Goal: Task Accomplishment & Management: Manage account settings

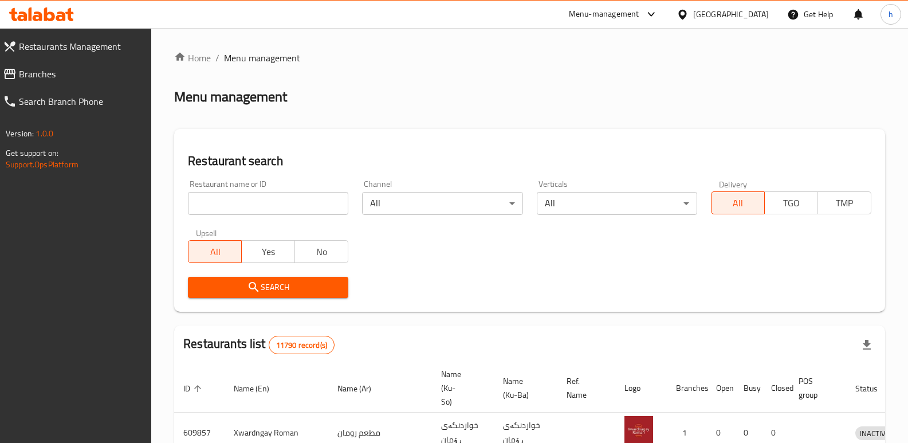
click at [89, 78] on span "Branches" at bounding box center [81, 74] width 124 height 14
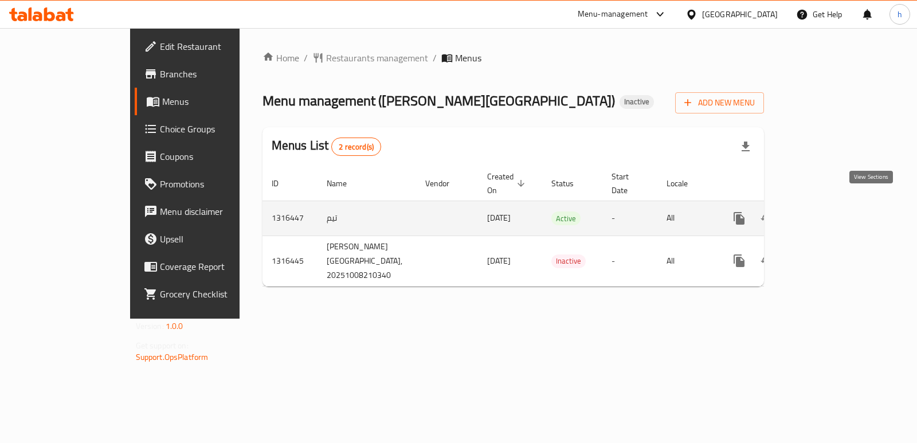
click at [827, 213] on icon "enhanced table" at bounding box center [822, 218] width 10 height 10
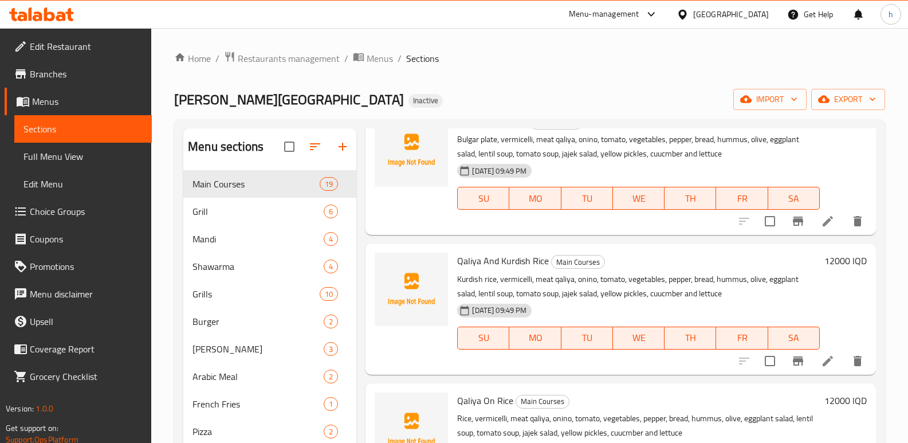
drag, startPoint x: 877, startPoint y: 158, endPoint x: 838, endPoint y: 119, distance: 55.1
click at [864, 122] on div "Menu sections Main Courses 19 Grill 6 Mandi 4 Shawarma 4 Grills 10 Burger 2 [PE…" at bounding box center [529, 349] width 711 height 461
click at [770, 87] on div "Home / Restaurants management / Menus / Sections [PERSON_NAME] Palace Inactive …" at bounding box center [529, 316] width 711 height 530
click at [775, 96] on span "import" at bounding box center [770, 99] width 55 height 14
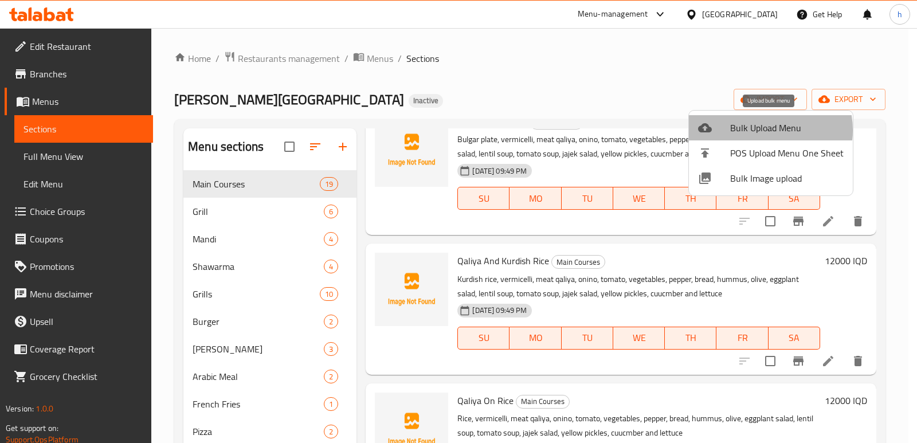
click at [760, 130] on span "Bulk Upload Menu" at bounding box center [786, 128] width 113 height 14
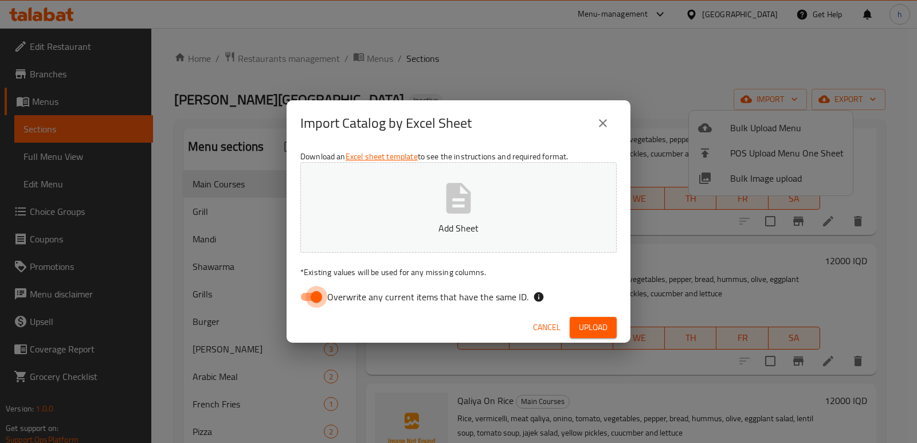
click at [316, 295] on input "Overwrite any current items that have the same ID." at bounding box center [316, 297] width 65 height 22
checkbox input "false"
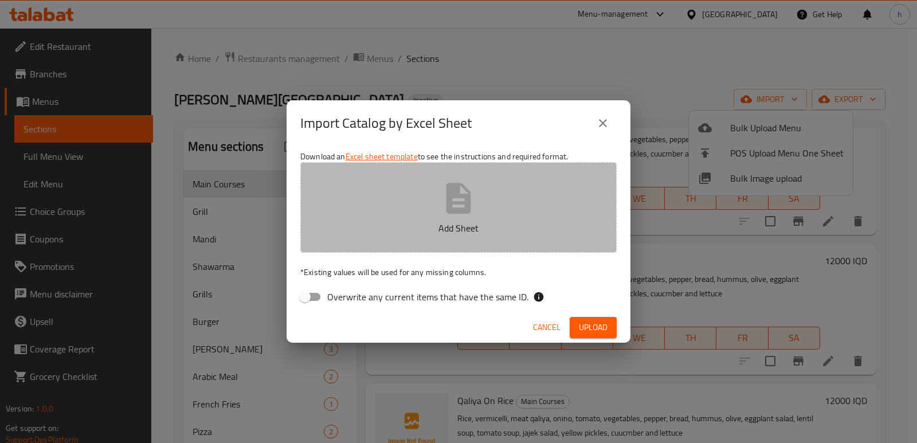
click at [393, 233] on p "Add Sheet" at bounding box center [458, 228] width 281 height 14
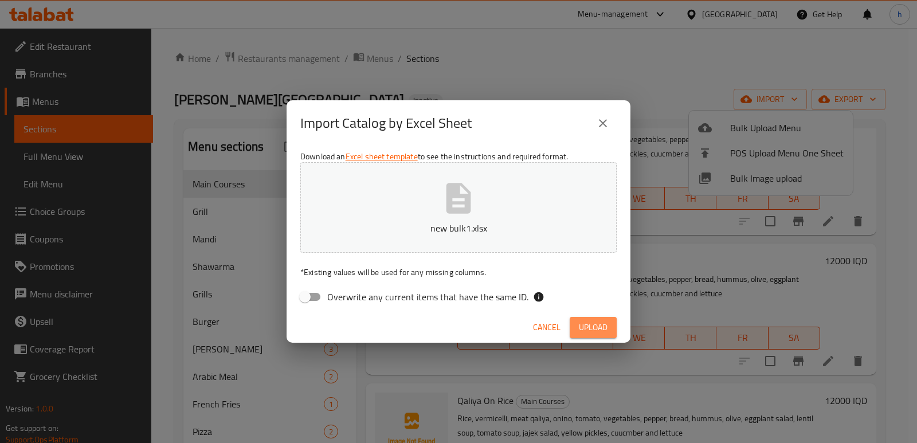
click at [581, 326] on span "Upload" at bounding box center [593, 327] width 29 height 14
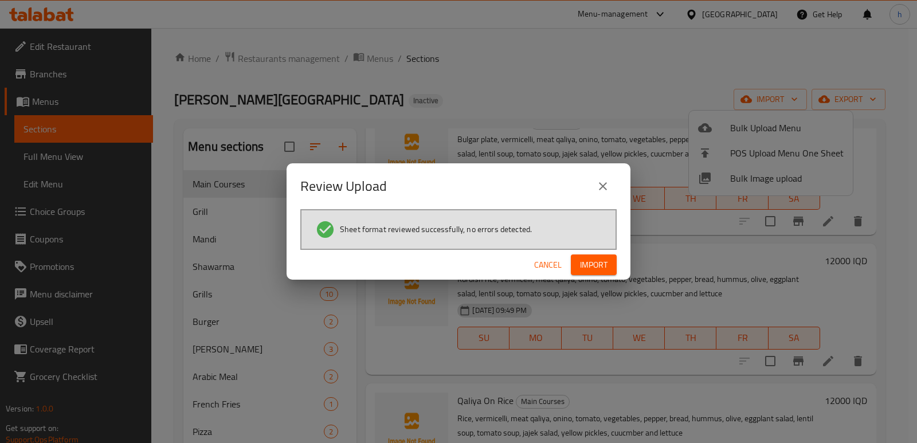
click at [589, 262] on span "Import" at bounding box center [594, 265] width 28 height 14
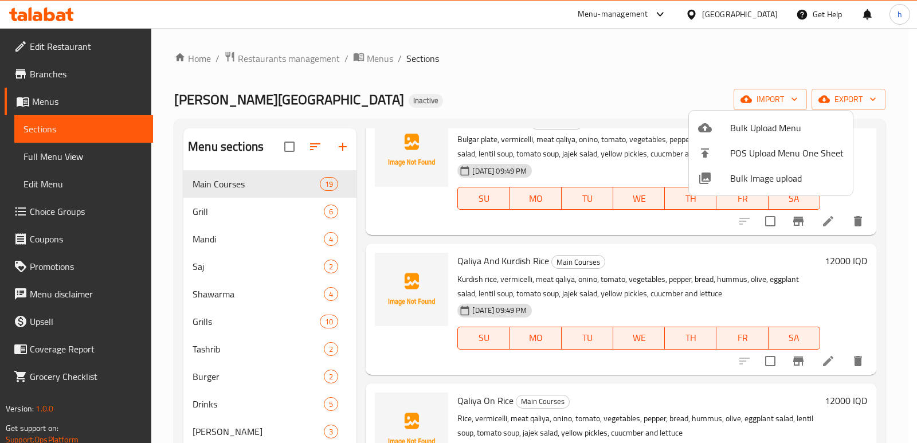
click at [72, 158] on div at bounding box center [458, 221] width 917 height 443
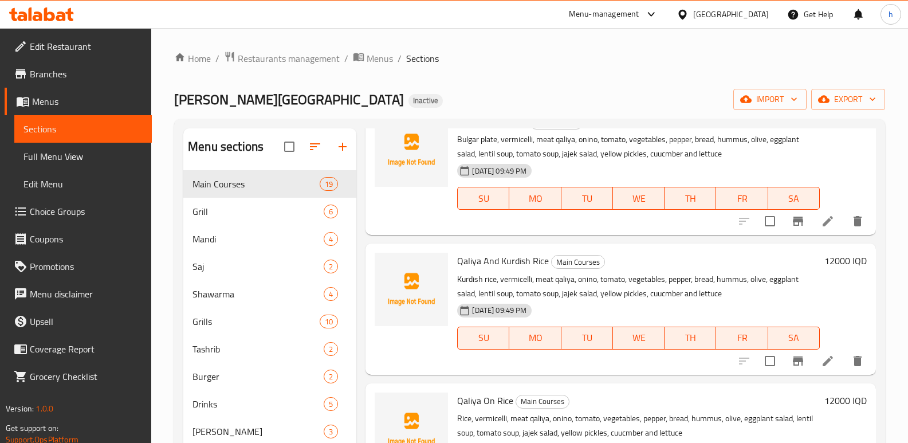
click at [72, 158] on span "Full Menu View" at bounding box center [82, 157] width 119 height 14
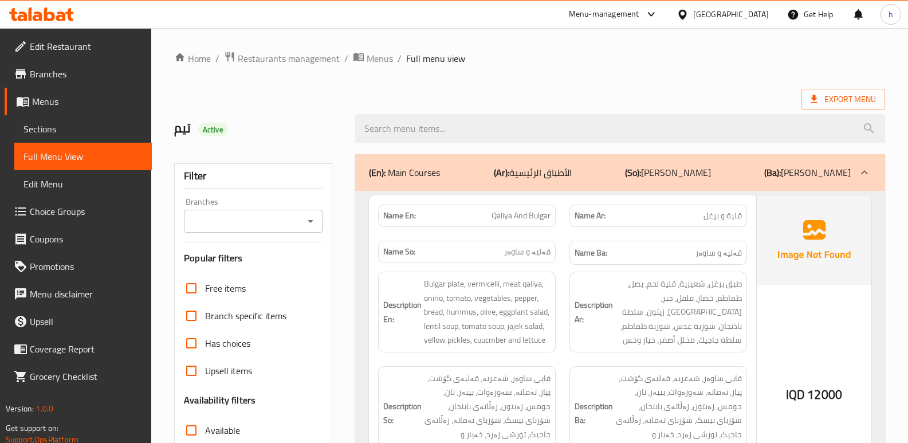
click at [222, 218] on input "Branches" at bounding box center [243, 221] width 113 height 16
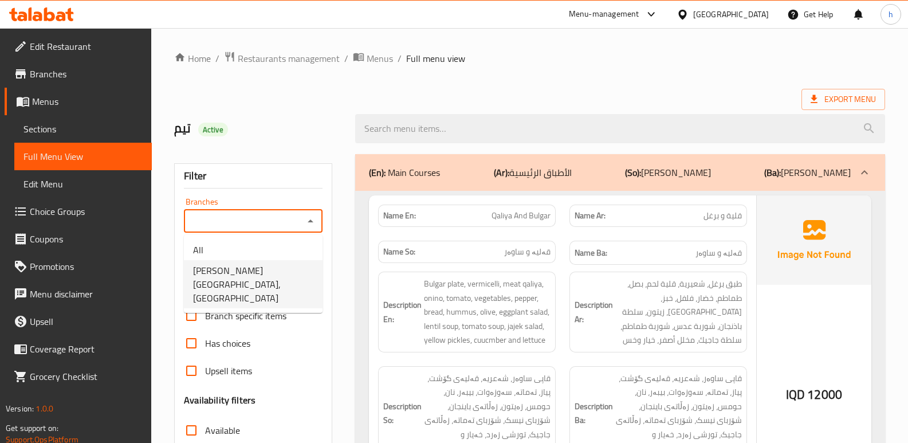
click at [243, 265] on span "[PERSON_NAME][GEOGRAPHIC_DATA], [GEOGRAPHIC_DATA]" at bounding box center [253, 284] width 120 height 41
type input "[PERSON_NAME][GEOGRAPHIC_DATA], [GEOGRAPHIC_DATA]"
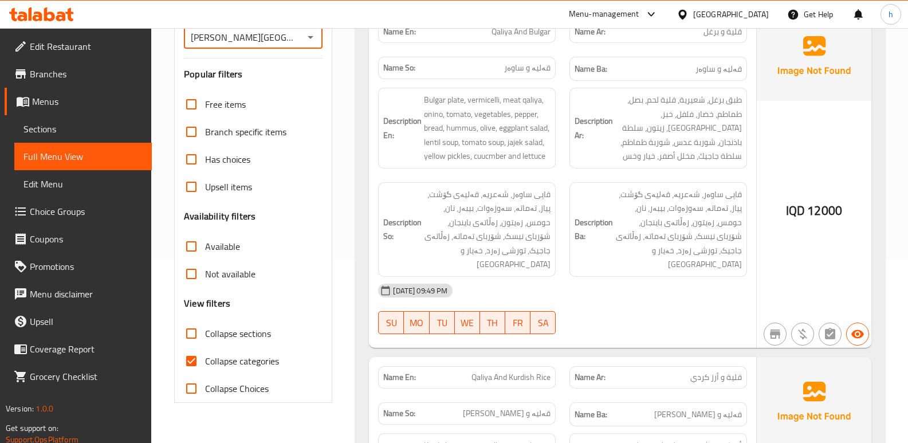
scroll to position [206, 0]
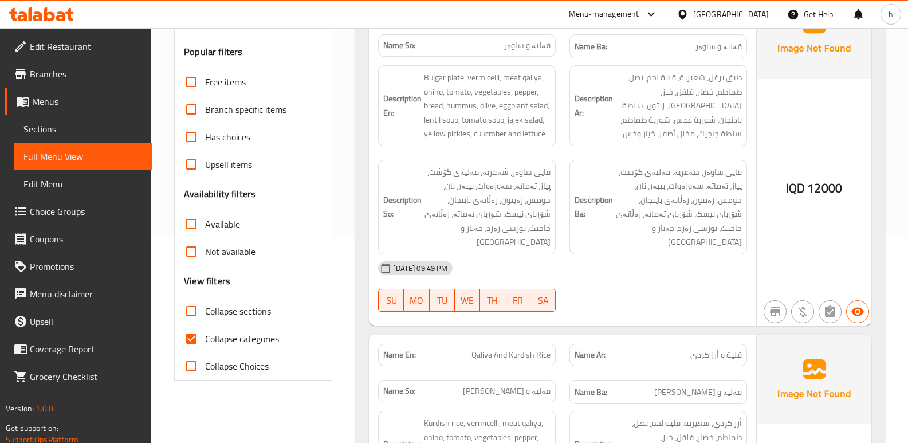
click at [189, 334] on input "Collapse categories" at bounding box center [192, 339] width 28 height 28
checkbox input "false"
click at [189, 313] on input "Collapse sections" at bounding box center [192, 311] width 28 height 28
checkbox input "true"
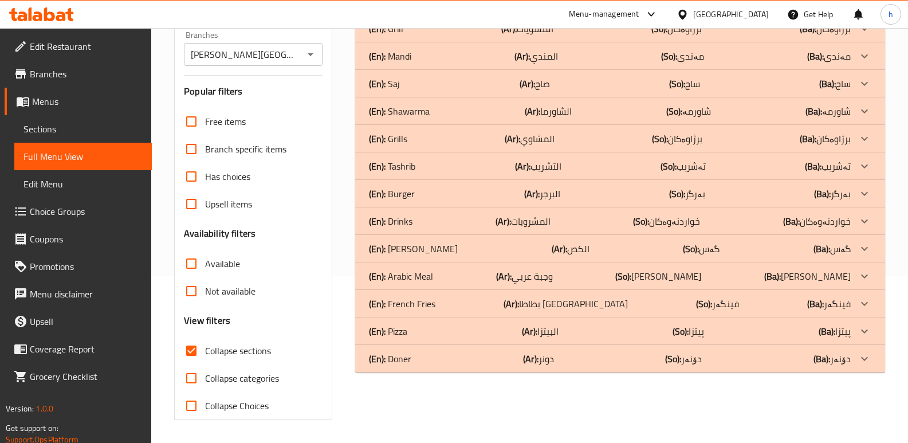
scroll to position [167, 0]
click at [427, 224] on div "(En): Drinks (Ar): المشروبات (So): خواردنەوەکان (Ba): خواردنەوەکان" at bounding box center [610, 221] width 482 height 14
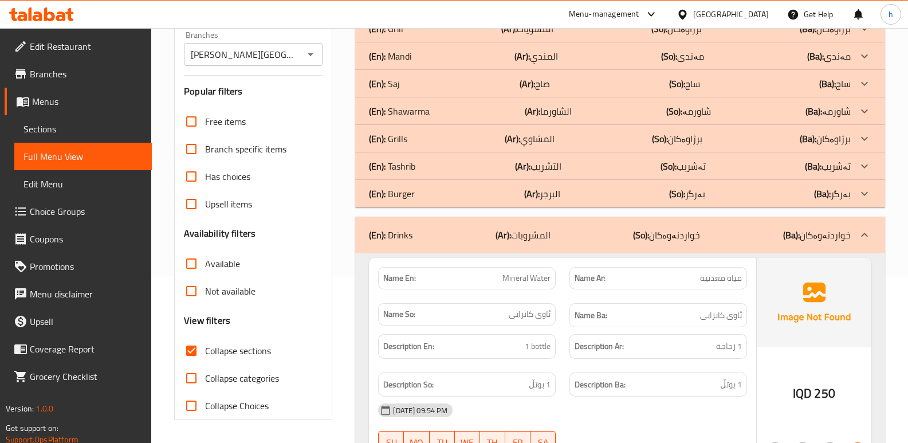
click at [436, 169] on div "(En): Tashrib (Ar): التشريب (So): تەشریب (Ba): تەشریب" at bounding box center [610, 166] width 482 height 14
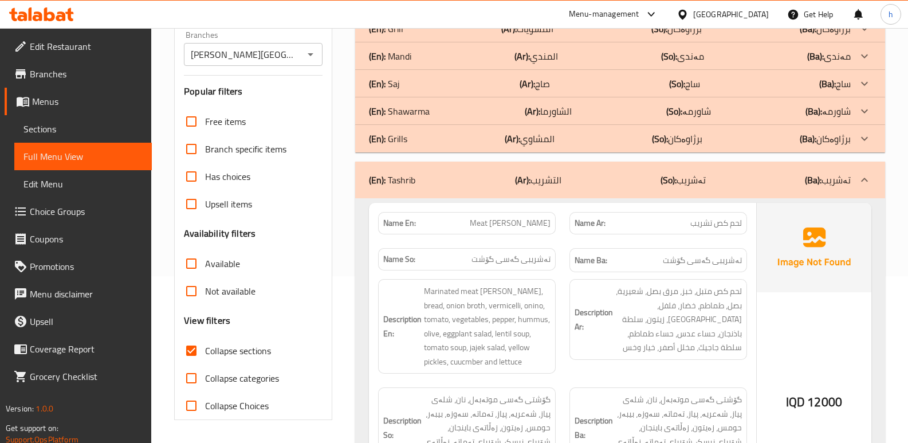
click at [442, 85] on div "(En): Saj (Ar): صاج (So): ساج (Ba): ساج" at bounding box center [610, 84] width 482 height 14
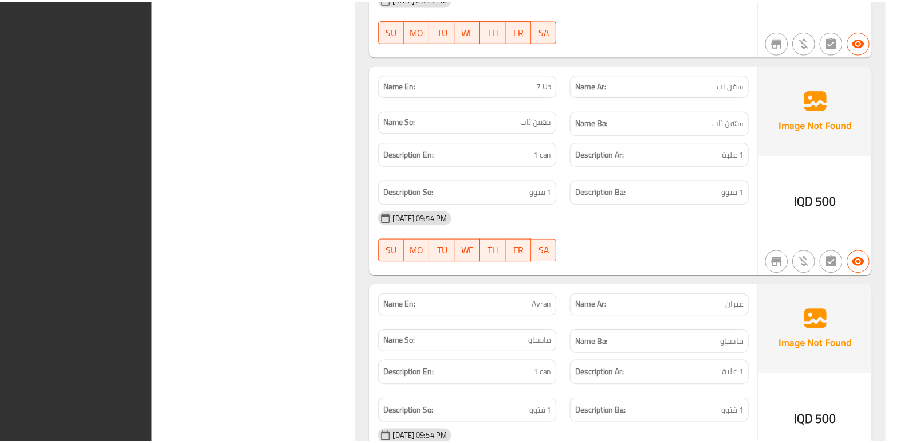
scroll to position [2538, 0]
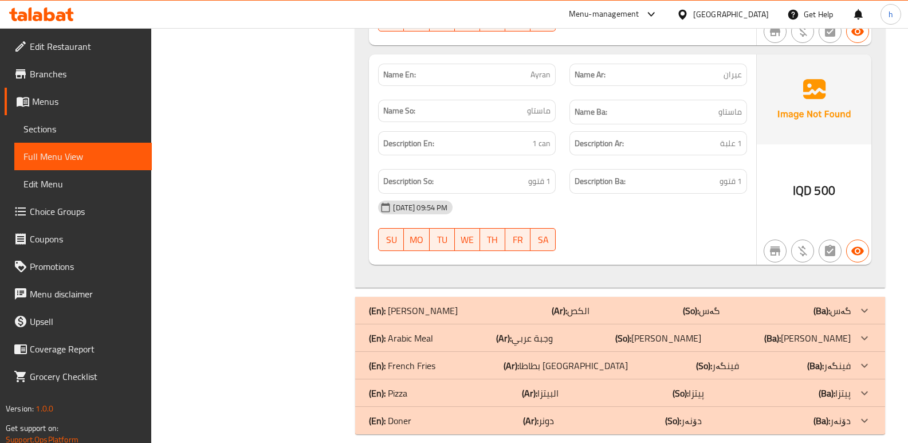
click at [42, 19] on icon at bounding box center [38, 16] width 10 height 10
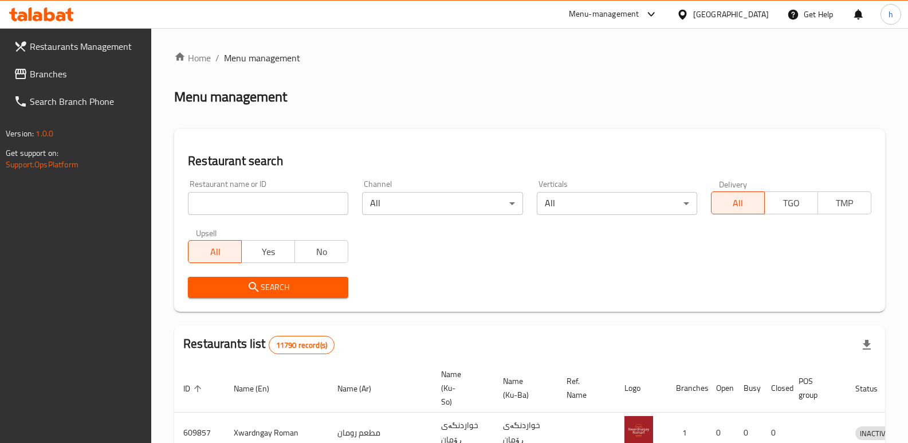
scroll to position [150, 0]
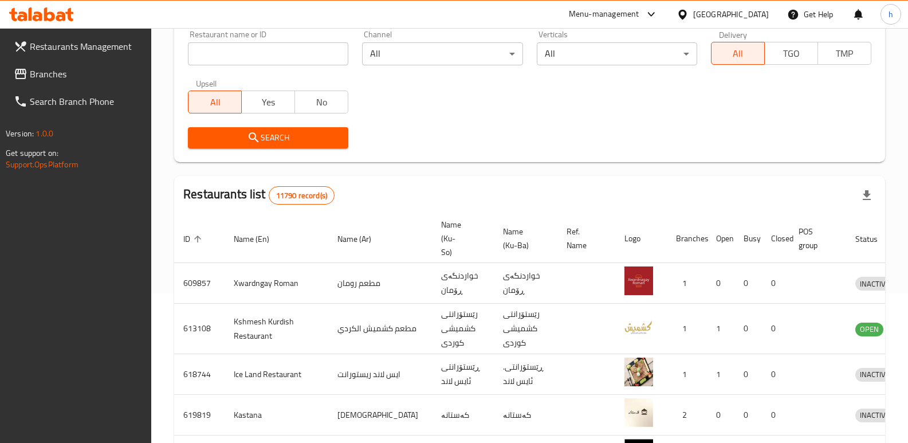
click at [52, 73] on span "Branches" at bounding box center [86, 74] width 113 height 14
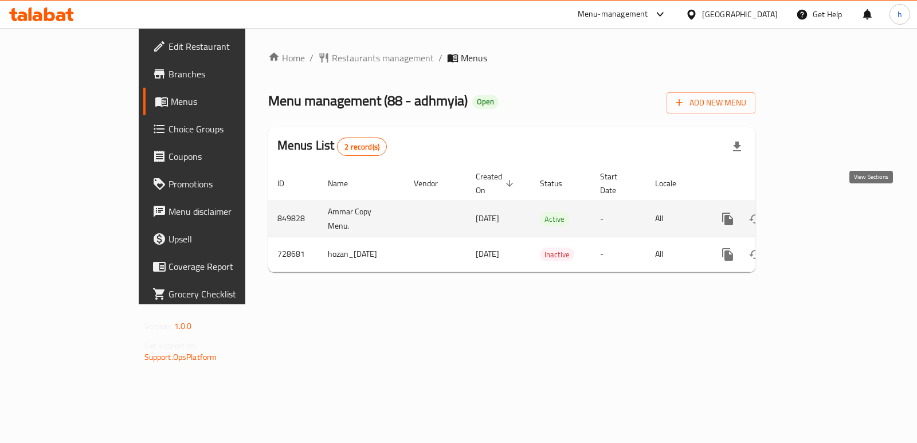
click at [817, 212] on icon "enhanced table" at bounding box center [811, 219] width 14 height 14
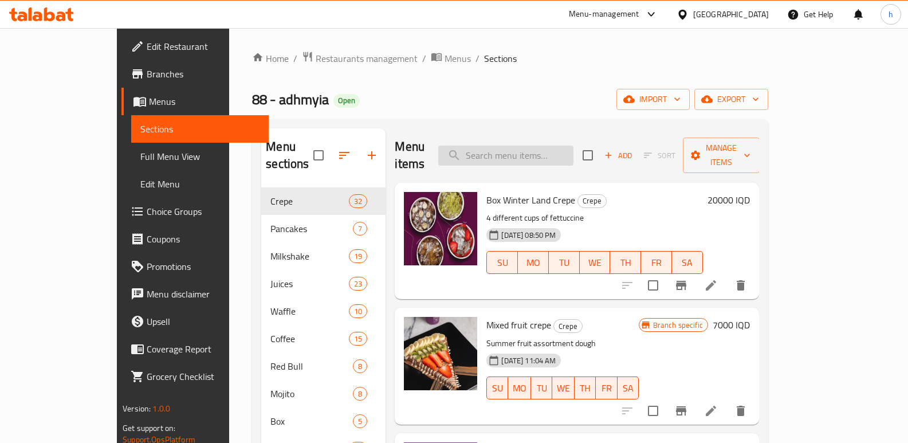
click at [536, 146] on input "search" at bounding box center [505, 156] width 135 height 20
paste input "Arora Crepe"
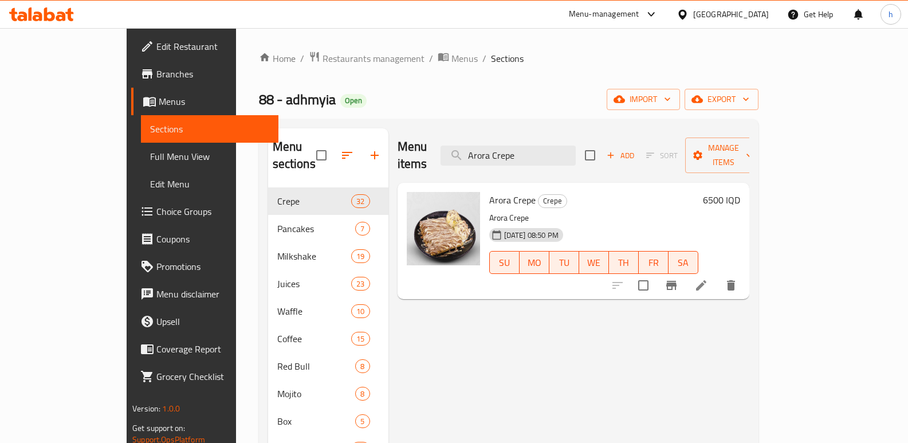
type input "Arora Crepe"
drag, startPoint x: 569, startPoint y: 150, endPoint x: 445, endPoint y: 146, distance: 123.9
click at [445, 146] on div "Menu items Arora Crepe Add Sort Manage items" at bounding box center [574, 155] width 352 height 54
paste input "Arora Crepe"
type input "Arora Crepe"
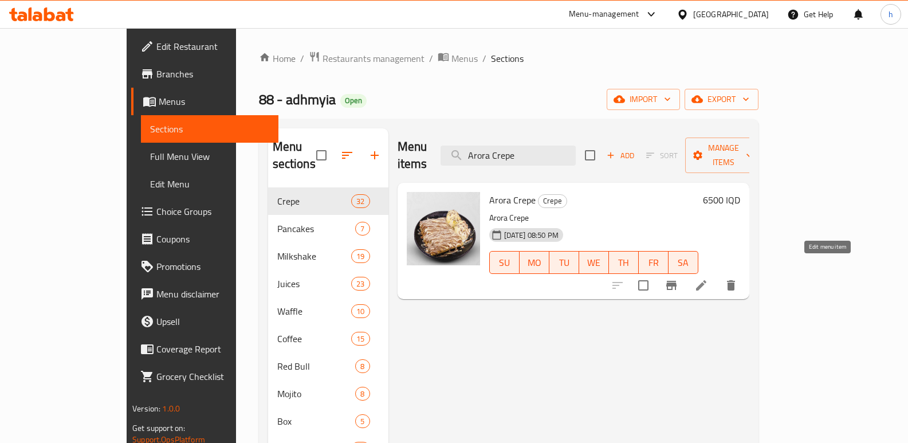
click at [708, 279] on icon at bounding box center [702, 286] width 14 height 14
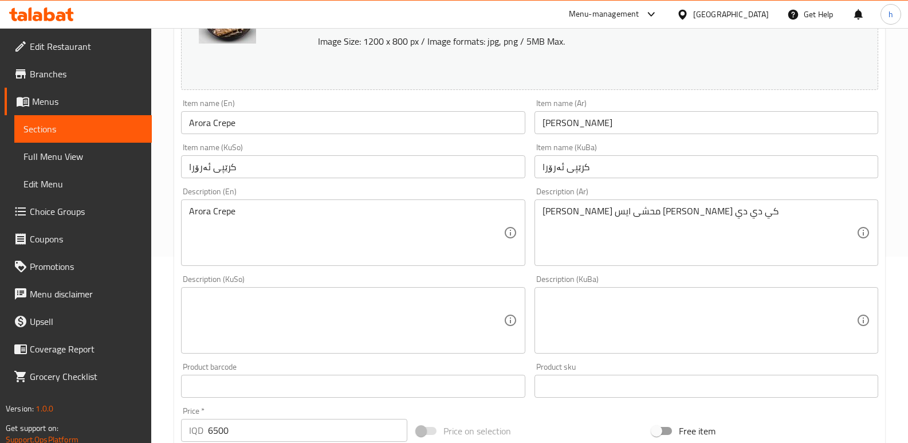
scroll to position [191, 0]
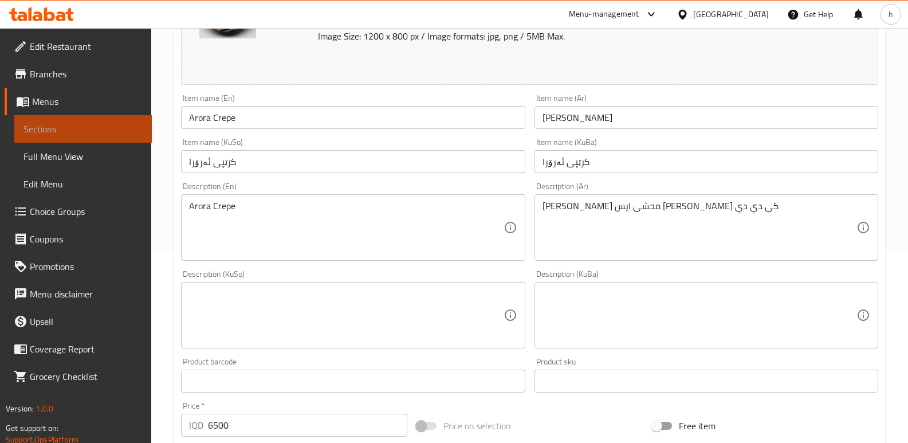
click at [134, 127] on span "Sections" at bounding box center [82, 129] width 119 height 14
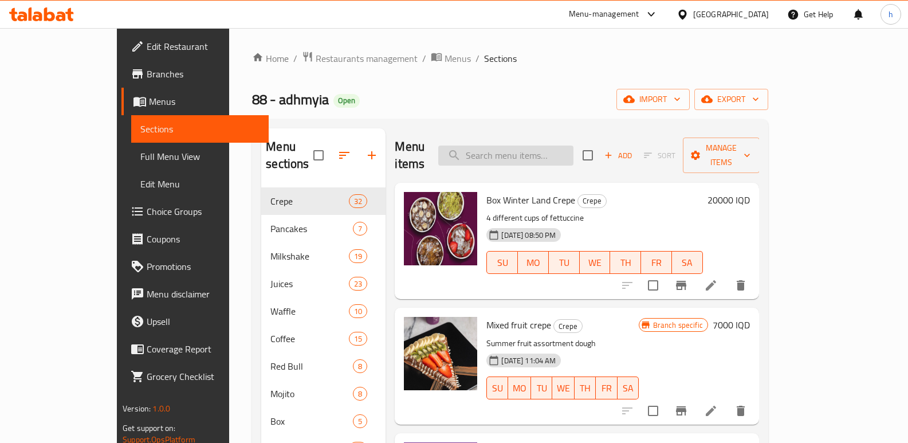
click at [528, 149] on input "search" at bounding box center [505, 156] width 135 height 20
paste input "Arora Crepe"
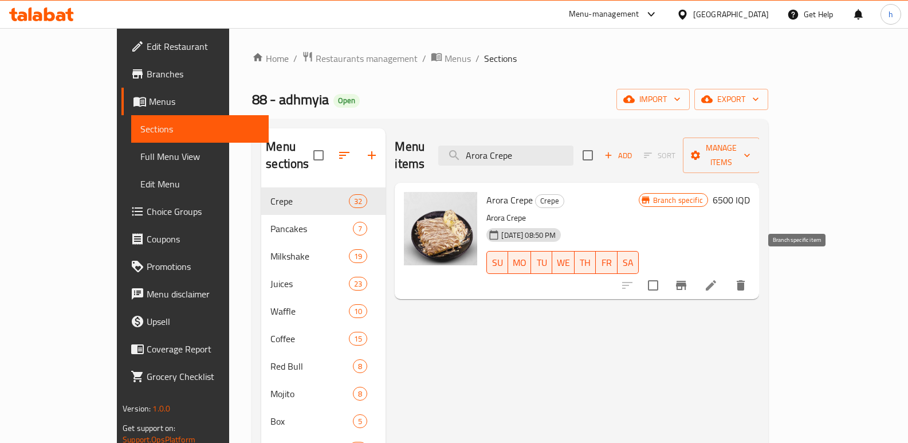
type input "Arora Crepe"
click at [688, 279] on icon "Branch-specific-item" at bounding box center [682, 286] width 14 height 14
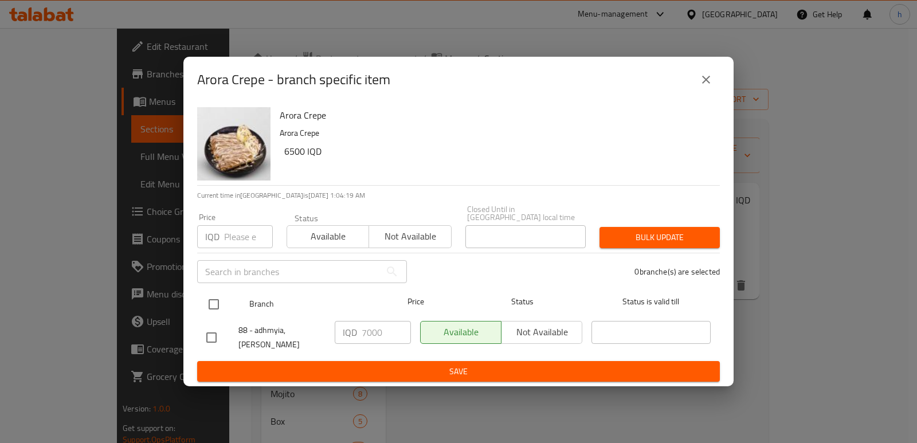
click at [216, 297] on input "checkbox" at bounding box center [214, 304] width 24 height 24
checkbox input "true"
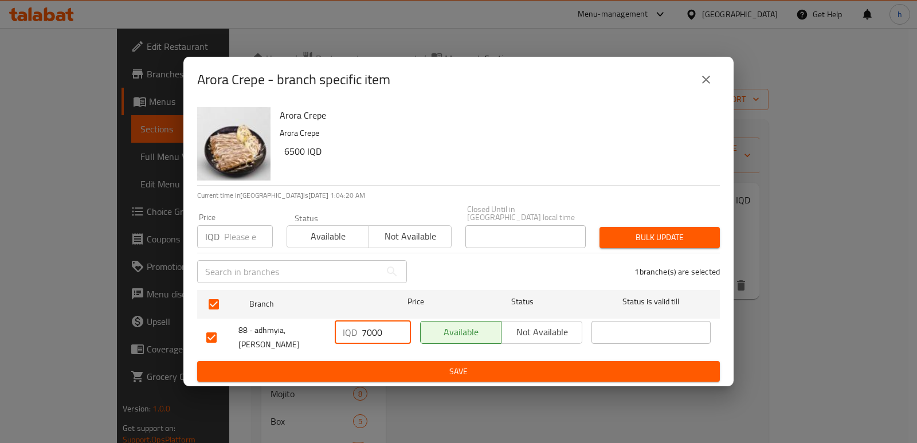
drag, startPoint x: 387, startPoint y: 330, endPoint x: 332, endPoint y: 327, distance: 54.5
click at [335, 327] on div "IQD 7000 ​" at bounding box center [373, 332] width 76 height 23
click at [712, 78] on icon "close" at bounding box center [706, 80] width 14 height 14
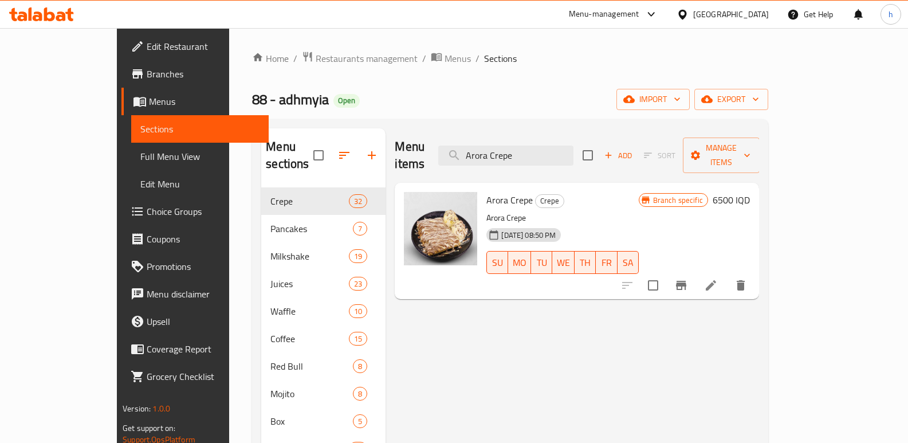
click at [750, 192] on h6 "6500 IQD" at bounding box center [731, 200] width 37 height 16
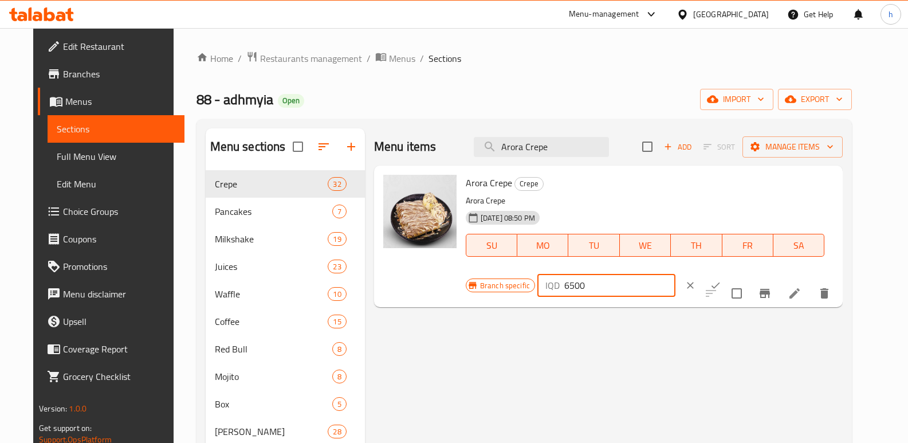
drag, startPoint x: 754, startPoint y: 182, endPoint x: 629, endPoint y: 179, distance: 125.5
click at [633, 273] on div "Branch specific IQD 6500 ​" at bounding box center [605, 285] width 279 height 25
paste input "70"
type input "7000"
click at [722, 280] on icon "ok" at bounding box center [715, 285] width 11 height 11
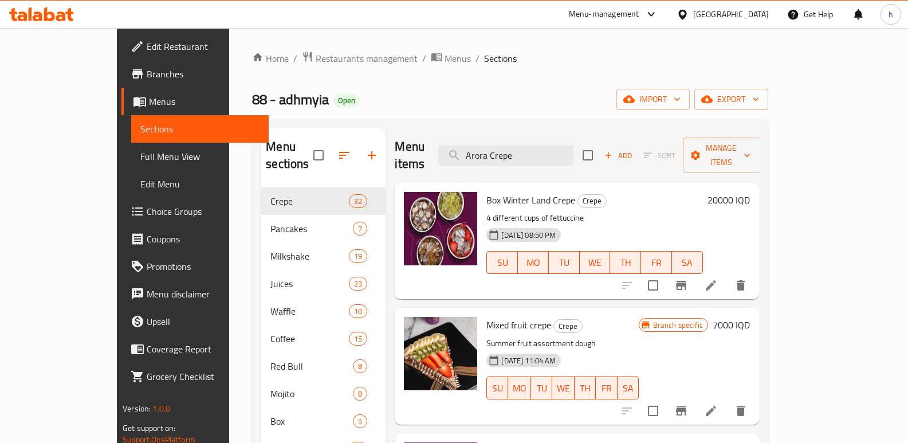
click at [122, 109] on link "Menus" at bounding box center [195, 102] width 147 height 28
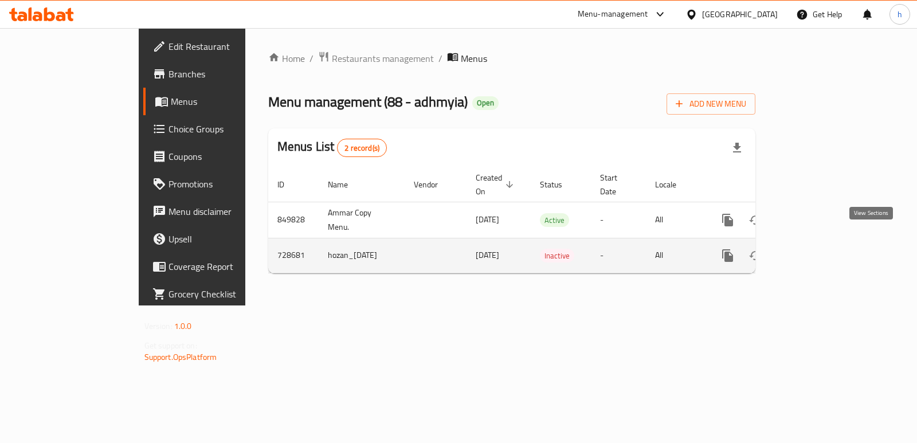
click at [816, 250] on icon "enhanced table" at bounding box center [810, 255] width 10 height 10
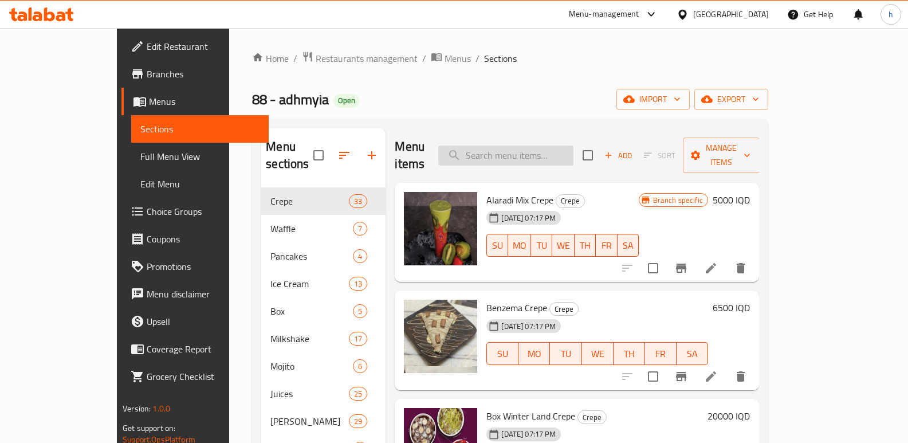
click at [554, 146] on input "search" at bounding box center [505, 156] width 135 height 20
paste input "Arora Crepe"
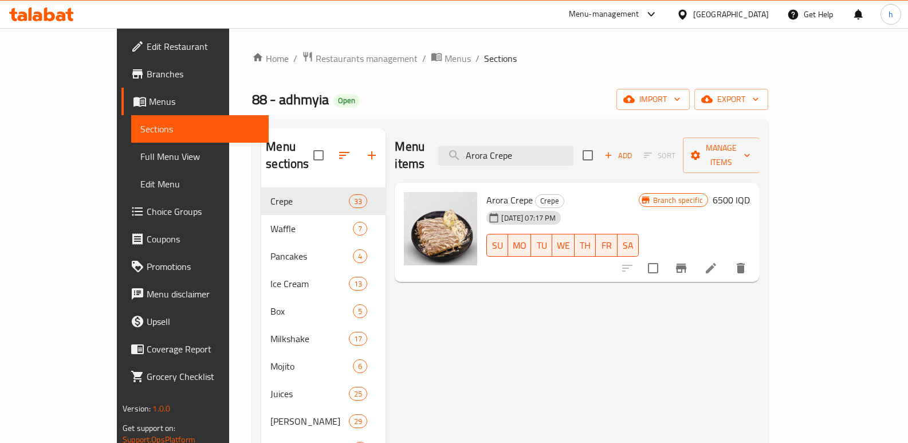
type input "Arora Crepe"
click at [716, 263] on icon at bounding box center [711, 268] width 10 height 10
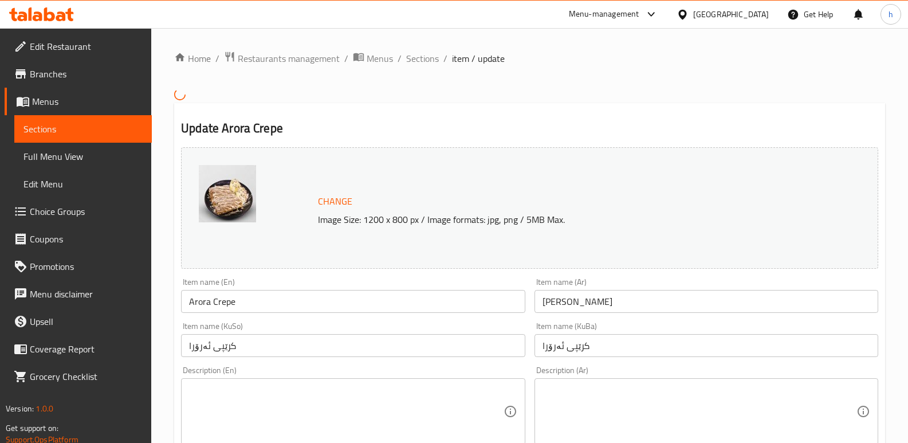
click at [93, 105] on span "Menus" at bounding box center [87, 102] width 111 height 14
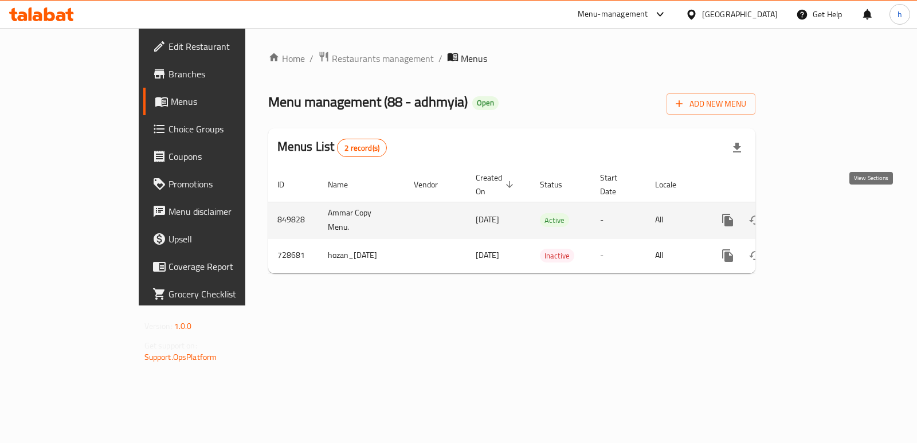
click at [817, 213] on icon "enhanced table" at bounding box center [811, 220] width 14 height 14
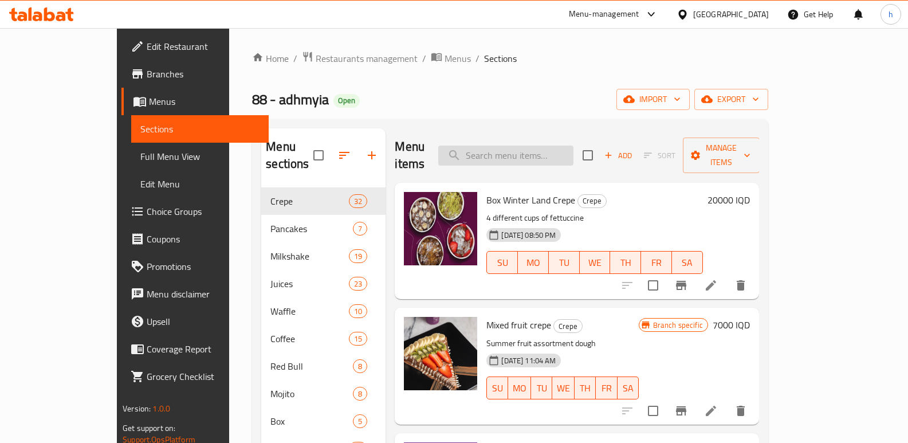
click at [539, 155] on input "search" at bounding box center [505, 156] width 135 height 20
paste input "Arora Crepe"
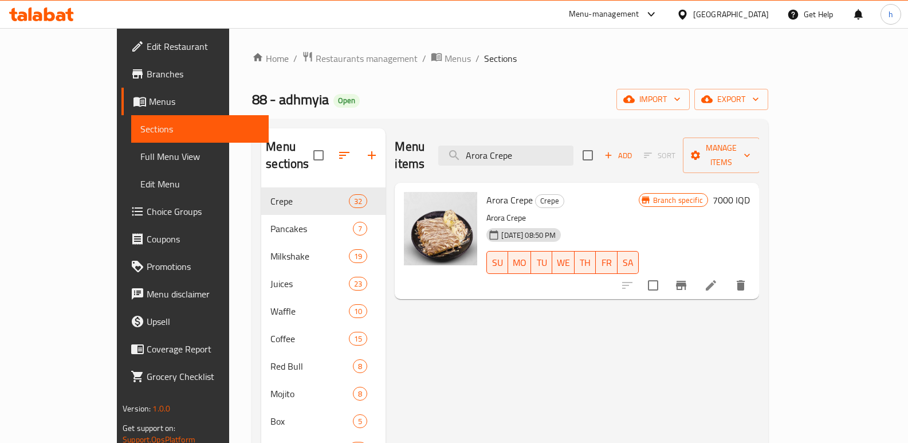
type input "Arora Crepe"
click at [718, 279] on icon at bounding box center [711, 286] width 14 height 14
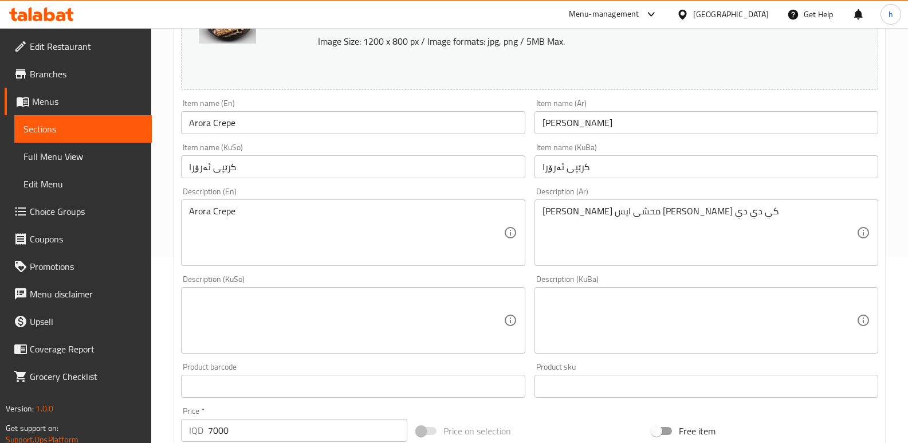
scroll to position [187, 0]
click at [691, 277] on div "Description (KuBa) Description (KuBa)" at bounding box center [707, 313] width 344 height 79
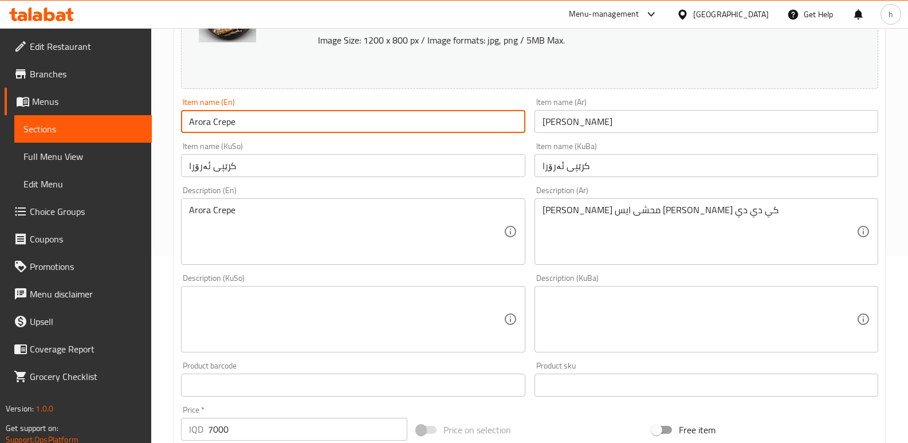
drag, startPoint x: 221, startPoint y: 123, endPoint x: 134, endPoint y: 110, distance: 88.6
click at [138, 113] on div "Edit Restaurant Branches Menus Sections Full Menu View Edit Menu Choice Groups …" at bounding box center [454, 306] width 908 height 930
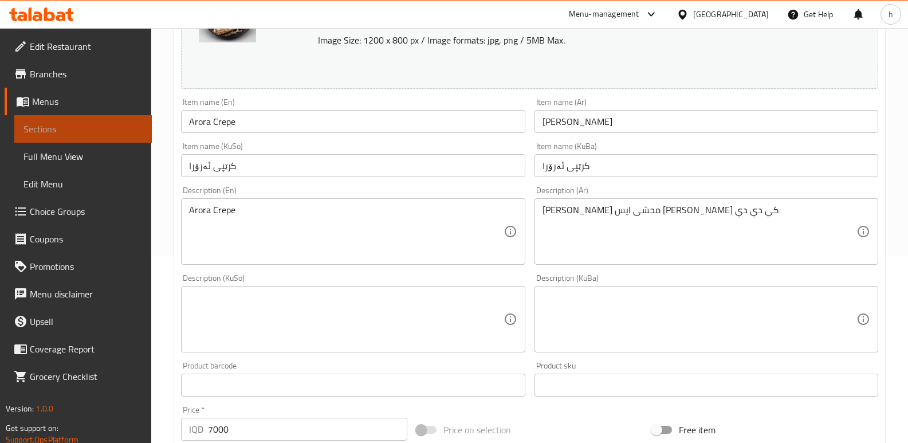
click at [115, 120] on link "Sections" at bounding box center [83, 129] width 138 height 28
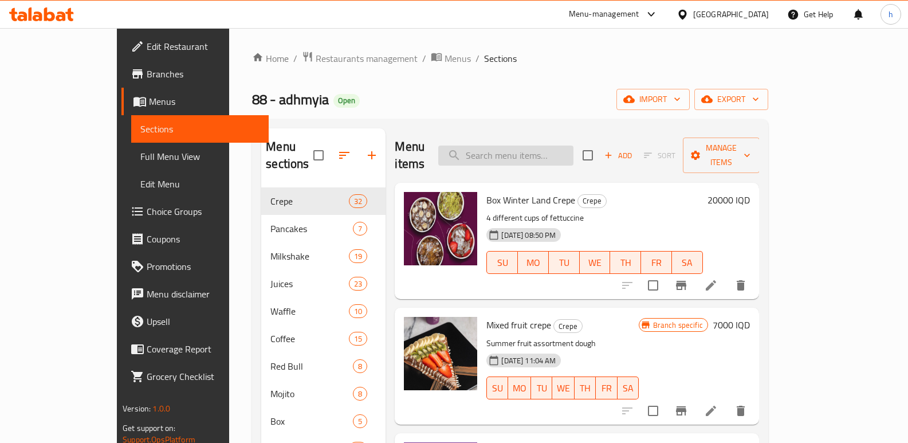
click at [558, 146] on input "search" at bounding box center [505, 156] width 135 height 20
paste input "Arora Crepe"
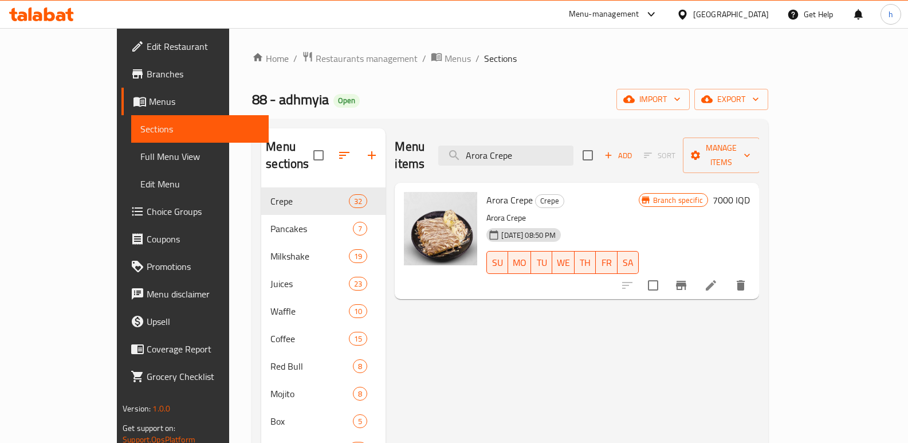
type input "Arora Crepe"
click at [718, 279] on icon at bounding box center [711, 286] width 14 height 14
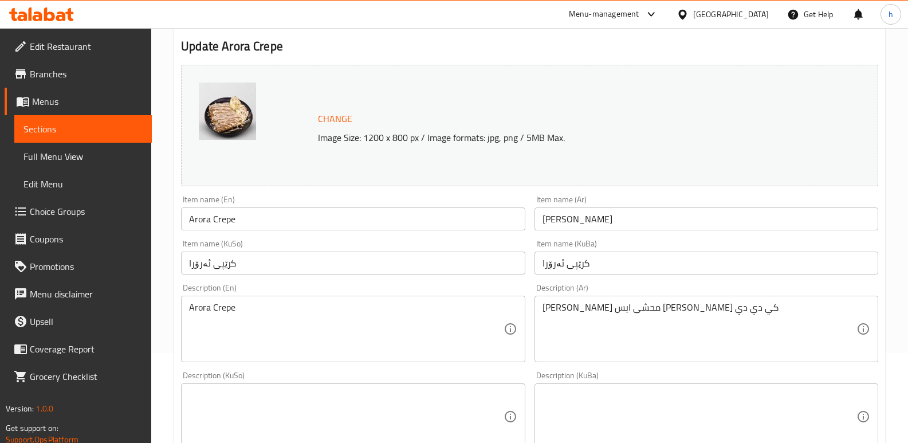
scroll to position [115, 0]
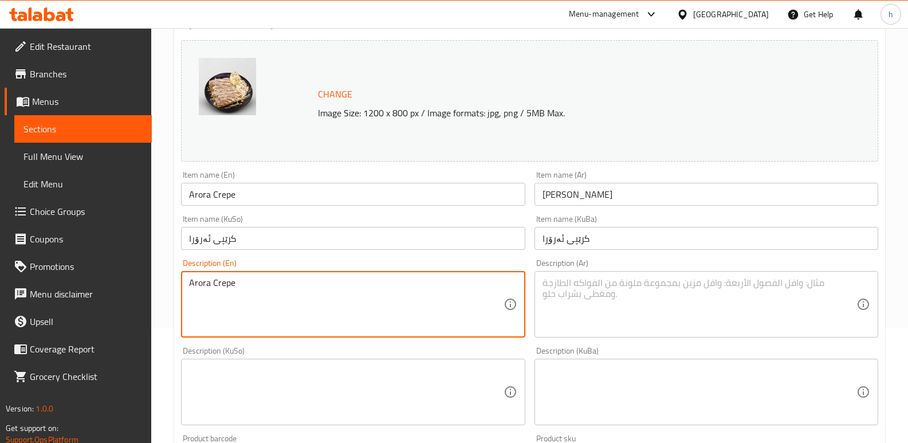
drag, startPoint x: 258, startPoint y: 287, endPoint x: 173, endPoint y: 276, distance: 86.7
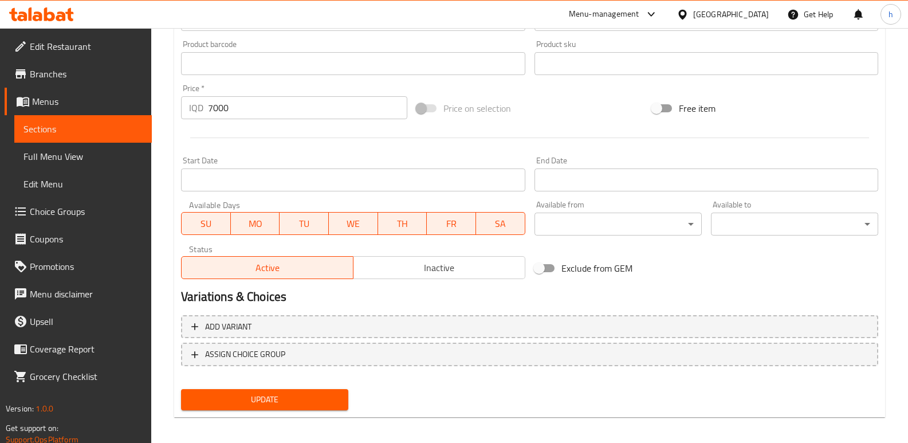
scroll to position [515, 0]
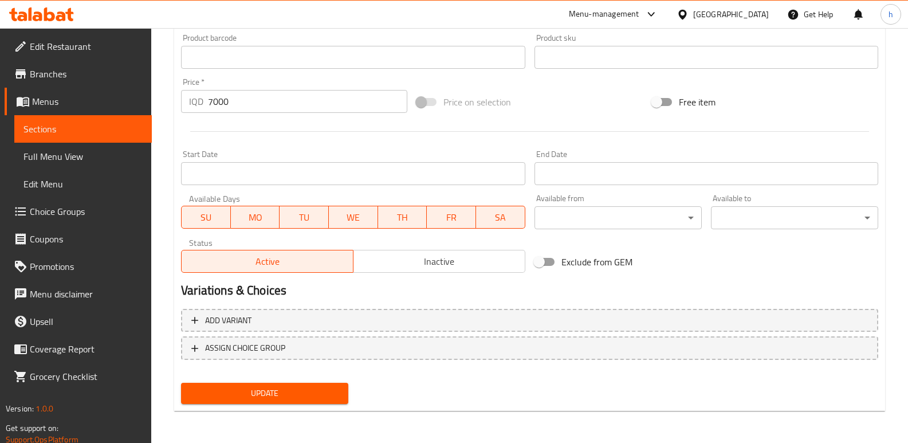
click at [272, 395] on span "Update" at bounding box center [264, 393] width 149 height 14
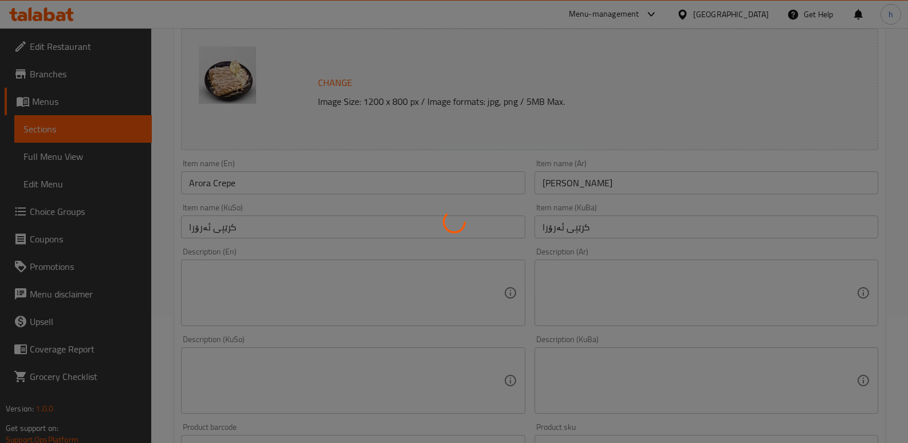
scroll to position [109, 0]
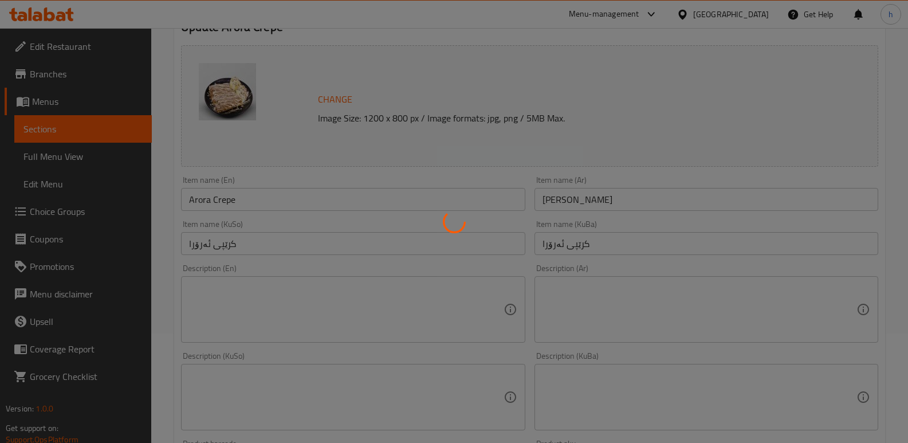
drag, startPoint x: 236, startPoint y: 195, endPoint x: 164, endPoint y: 196, distance: 71.6
click at [166, 196] on div at bounding box center [454, 221] width 908 height 443
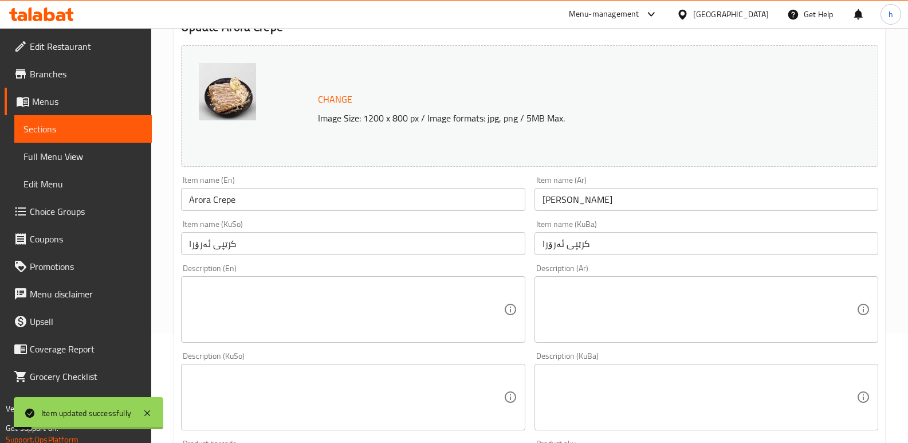
drag, startPoint x: 199, startPoint y: 207, endPoint x: 150, endPoint y: 197, distance: 50.4
click at [151, 197] on div "Edit Restaurant Branches Menus Sections Full Menu View Edit Menu Choice Groups …" at bounding box center [454, 384] width 908 height 930
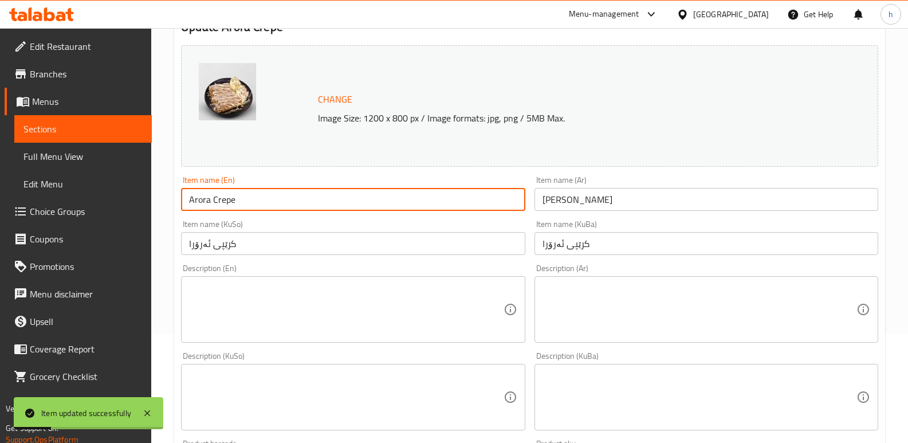
click at [73, 154] on span "Full Menu View" at bounding box center [82, 157] width 119 height 14
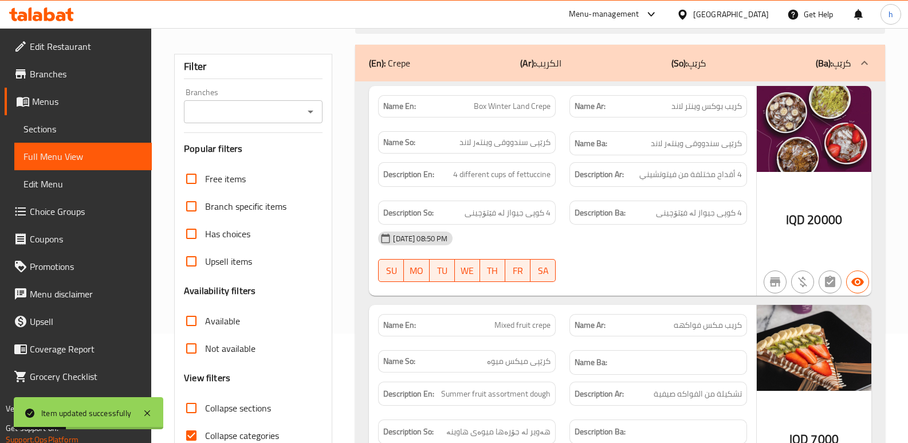
click at [240, 114] on input "Branches" at bounding box center [243, 112] width 113 height 16
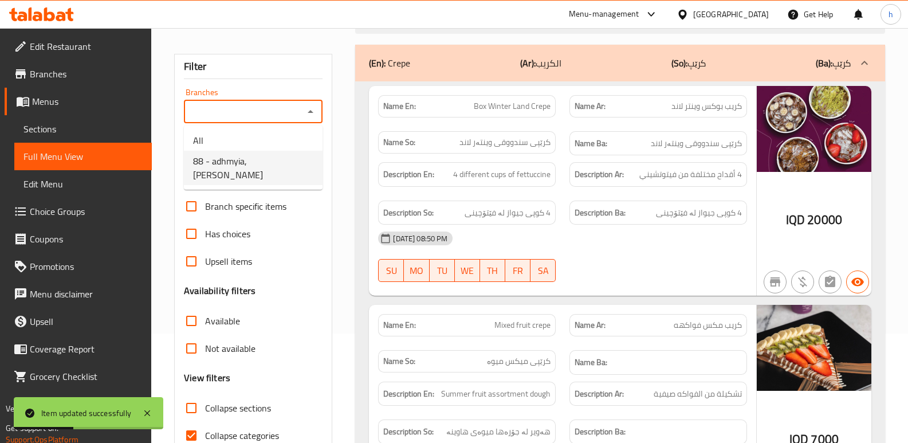
click at [273, 159] on span "88 - adhmyia, Al Aathameya" at bounding box center [253, 168] width 120 height 28
type input "88 - adhmyia, Al Aathameya"
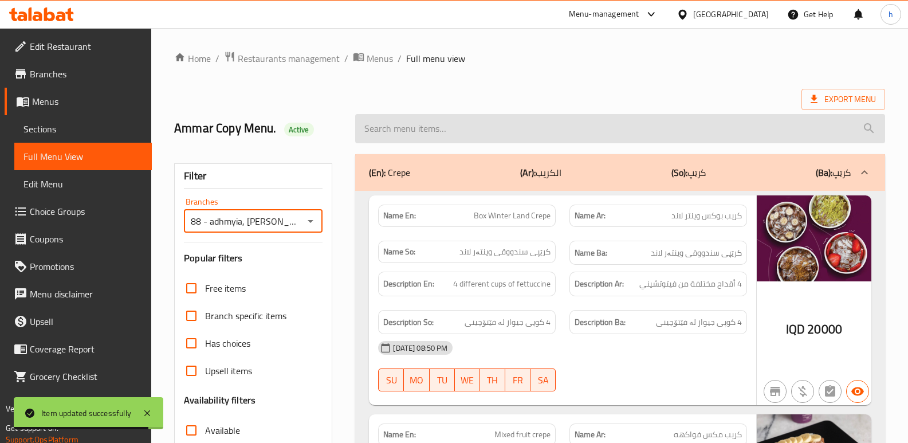
click at [585, 125] on input "search" at bounding box center [620, 128] width 530 height 29
paste input "Arora Crepe"
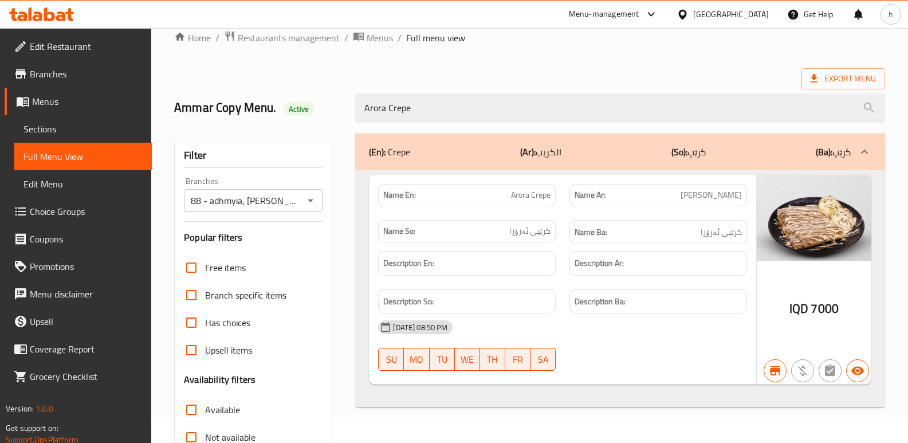
scroll to position [8, 0]
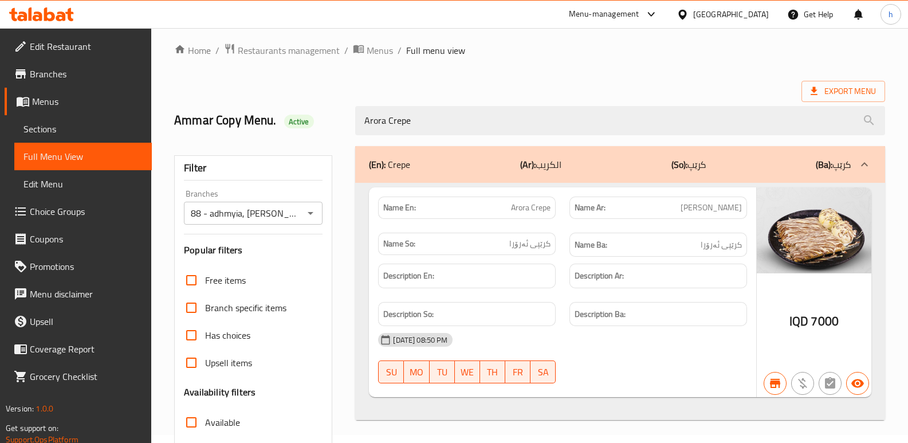
type input "Arora Crepe"
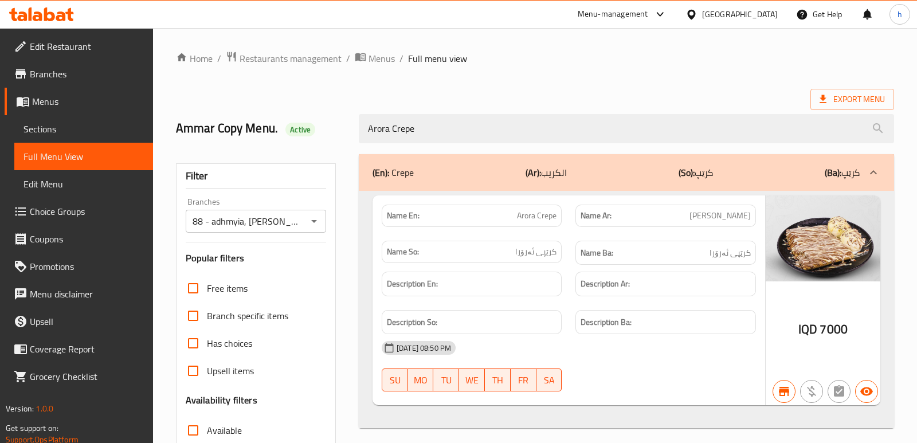
scroll to position [167, 0]
